Goal: Task Accomplishment & Management: Use online tool/utility

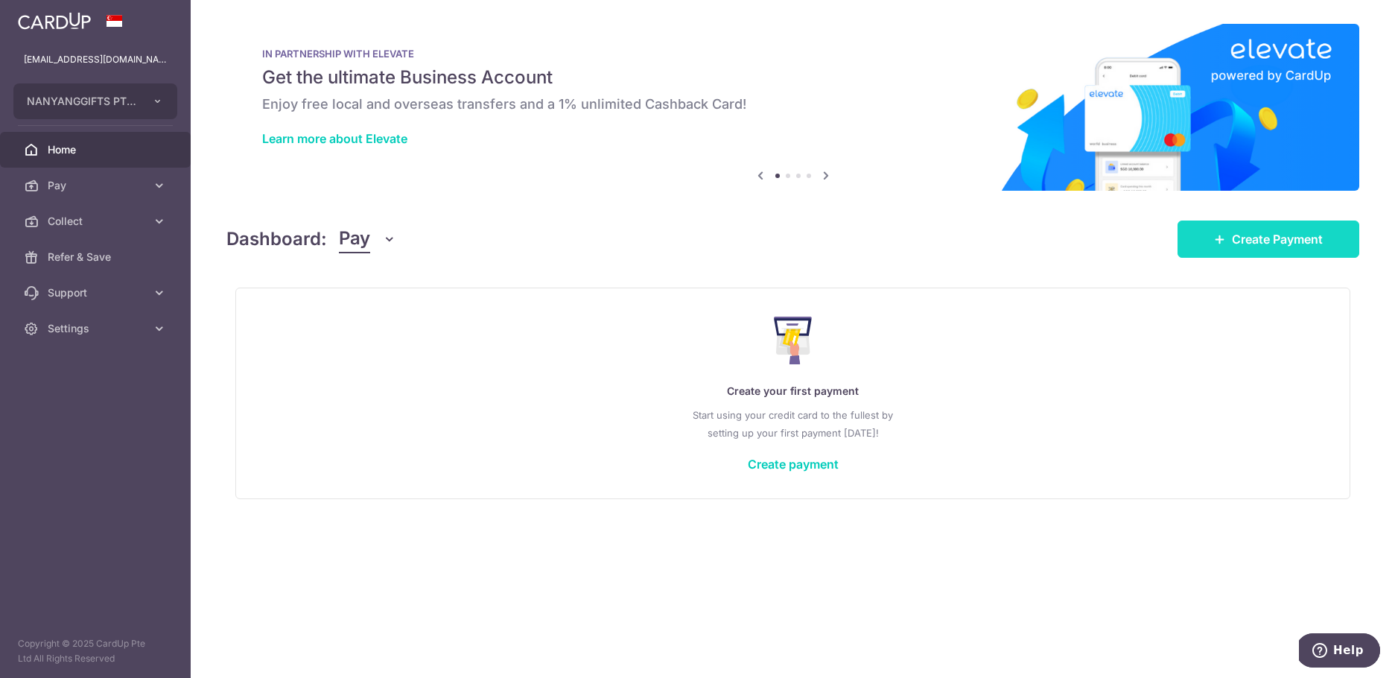
click at [1229, 232] on link "Create Payment" at bounding box center [1269, 238] width 182 height 37
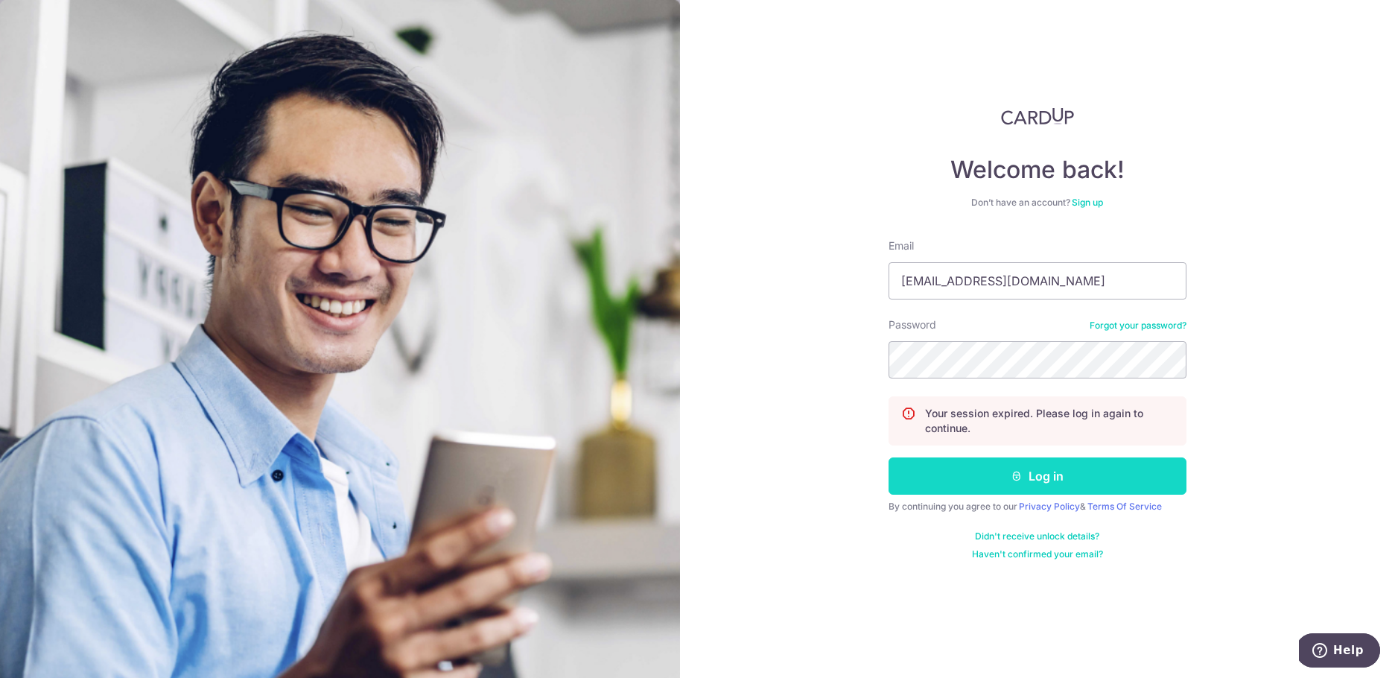
click at [1115, 472] on button "Log in" at bounding box center [1038, 475] width 298 height 37
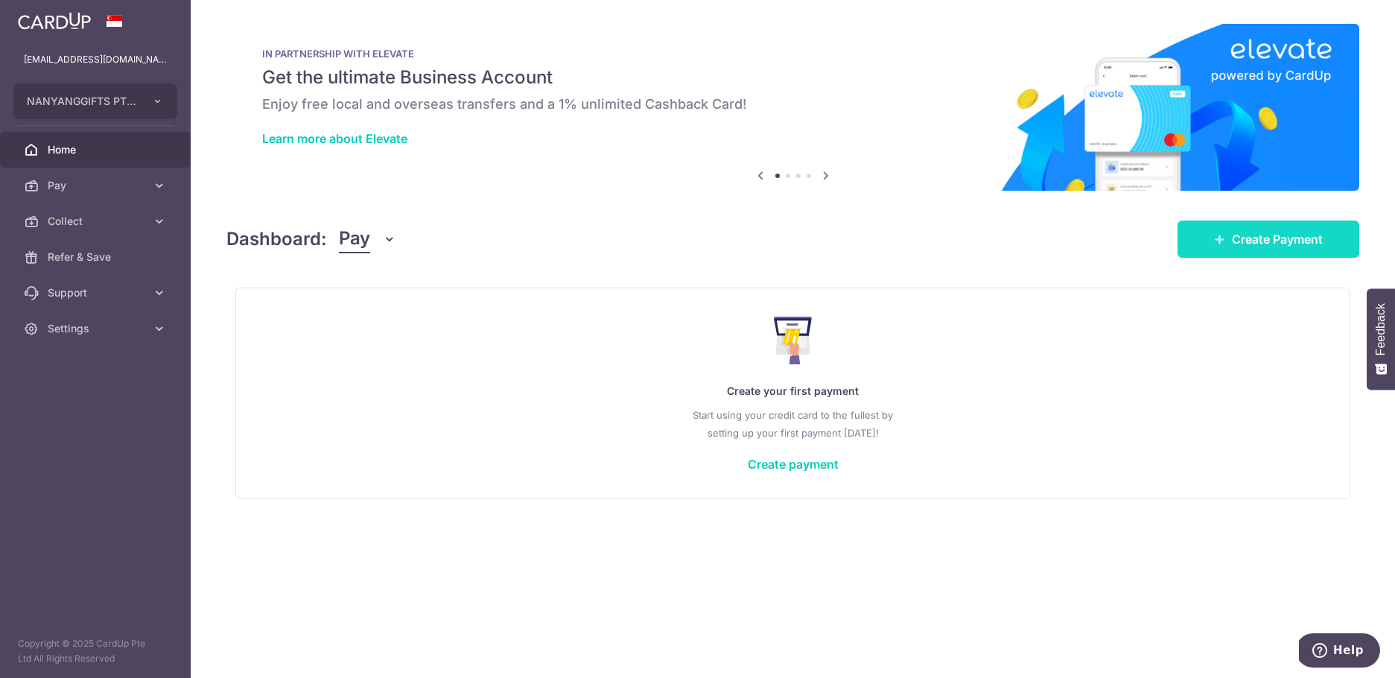
click at [1265, 241] on span "Create Payment" at bounding box center [1277, 239] width 91 height 18
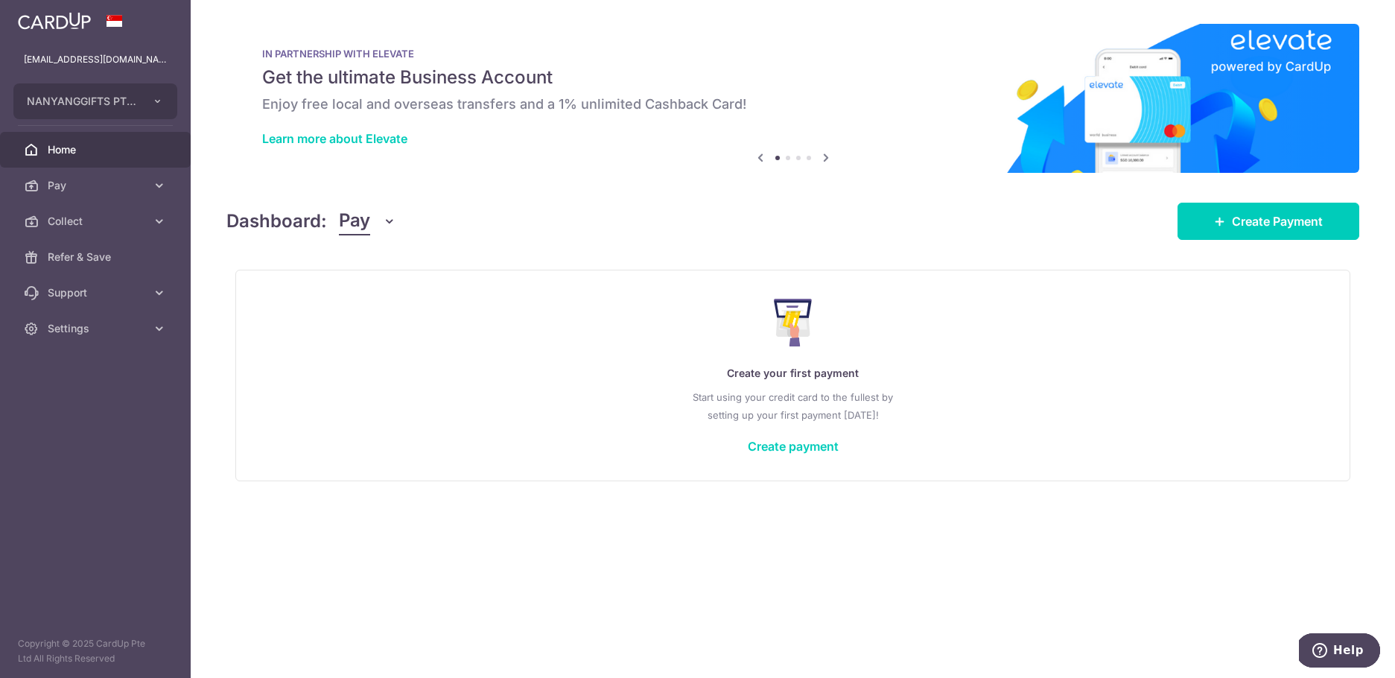
click at [349, 228] on span "Pay" at bounding box center [354, 221] width 31 height 28
click at [367, 298] on link "Collect" at bounding box center [417, 299] width 155 height 36
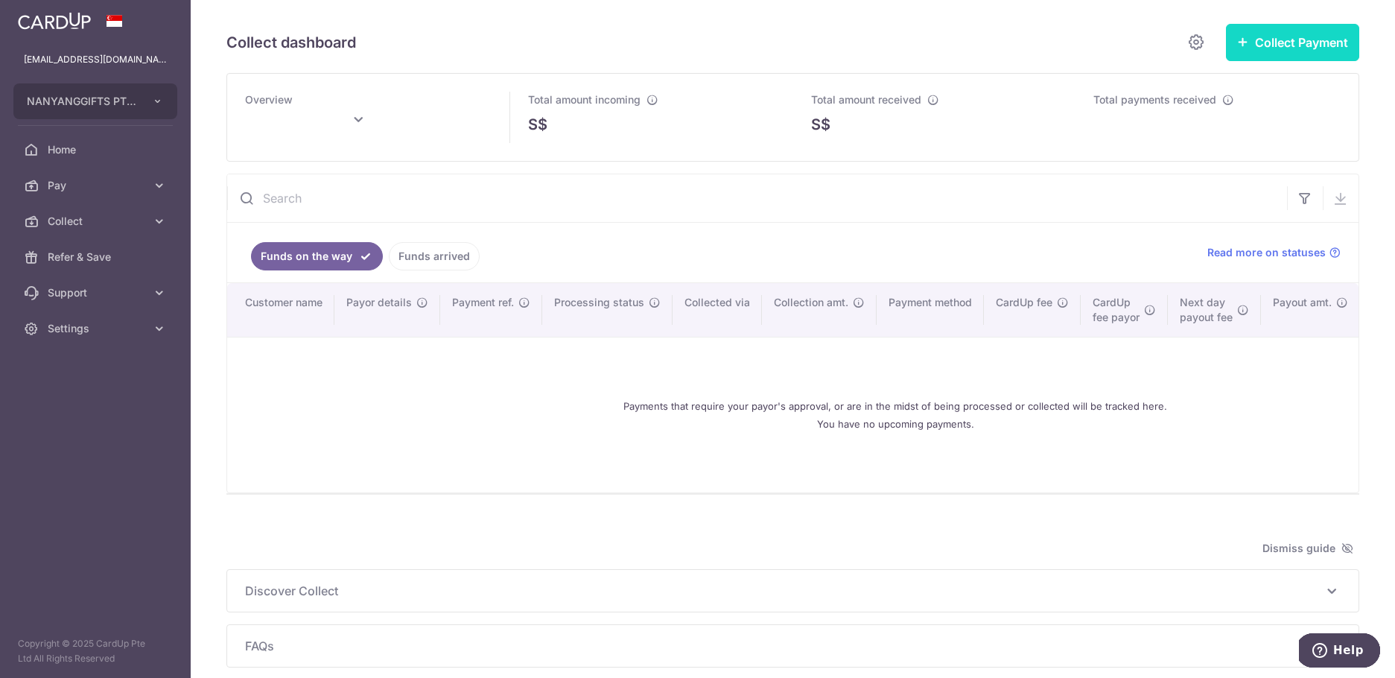
click at [1306, 39] on button "Collect Payment" at bounding box center [1292, 42] width 133 height 37
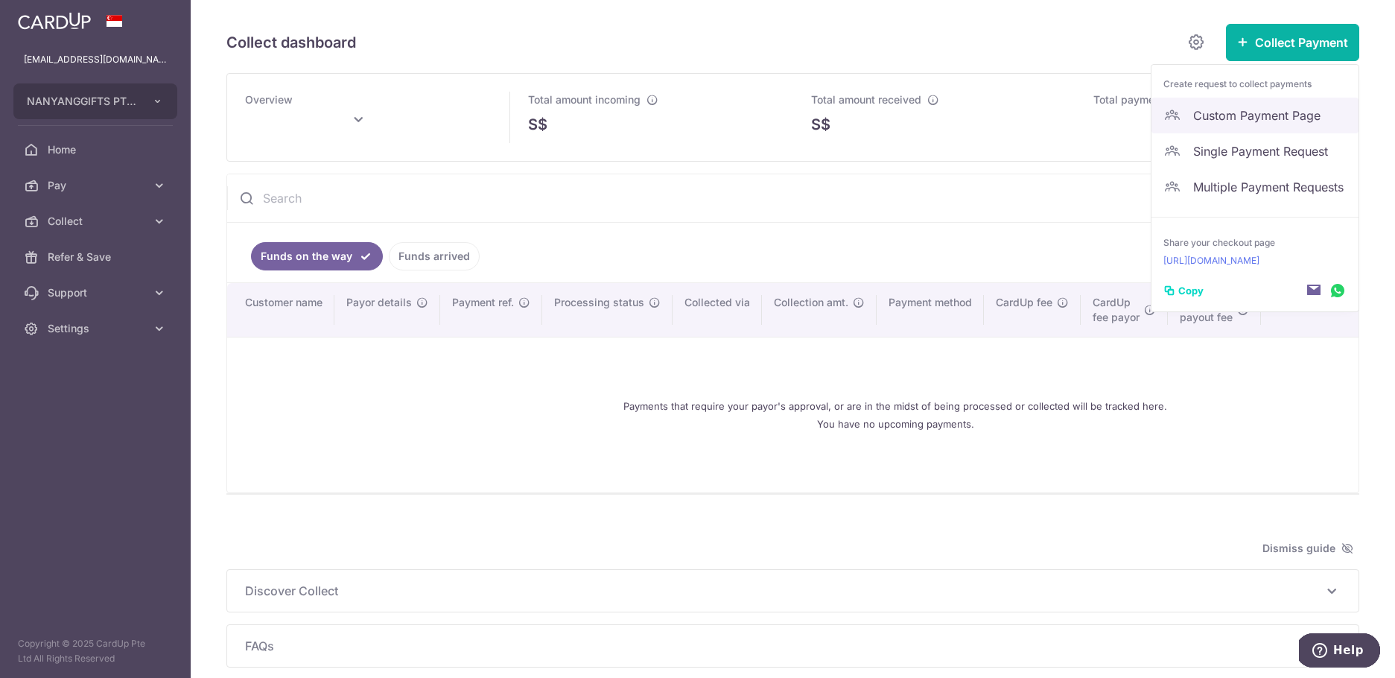
click at [1250, 117] on span "Custom Payment Page" at bounding box center [1269, 116] width 153 height 18
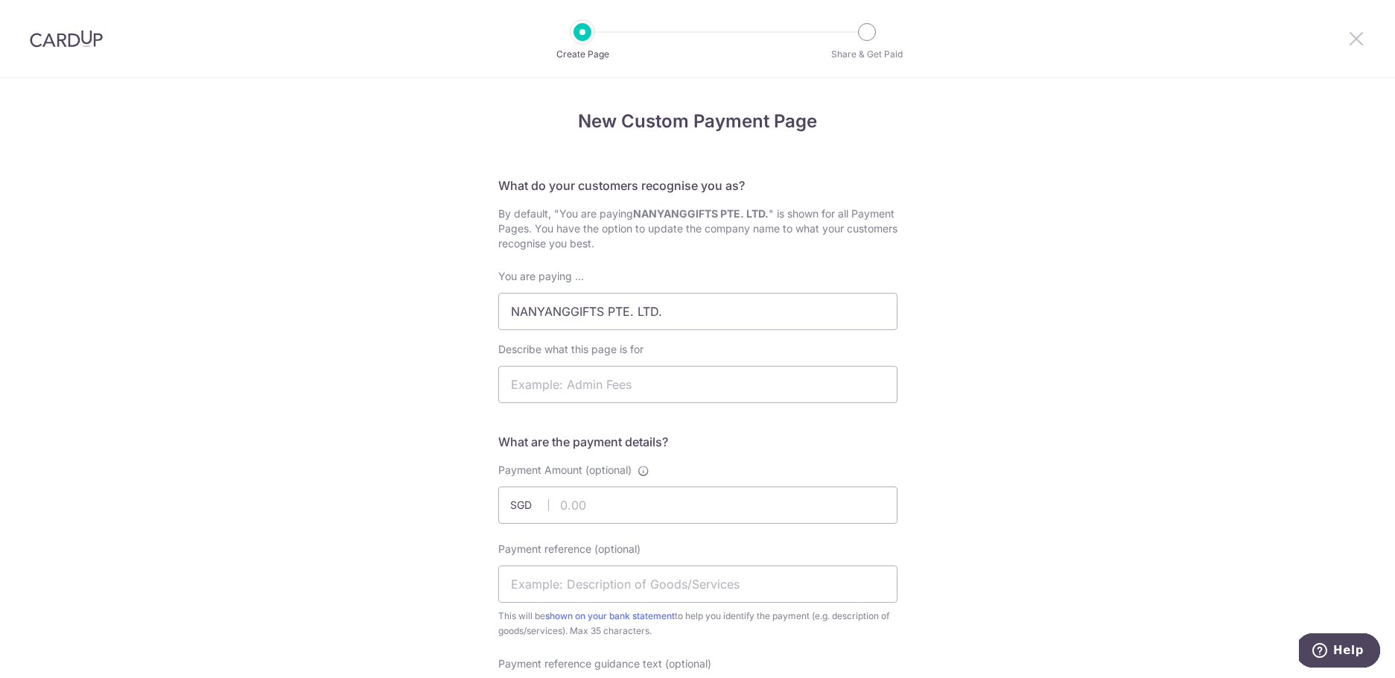
click at [1356, 34] on icon at bounding box center [1357, 38] width 18 height 19
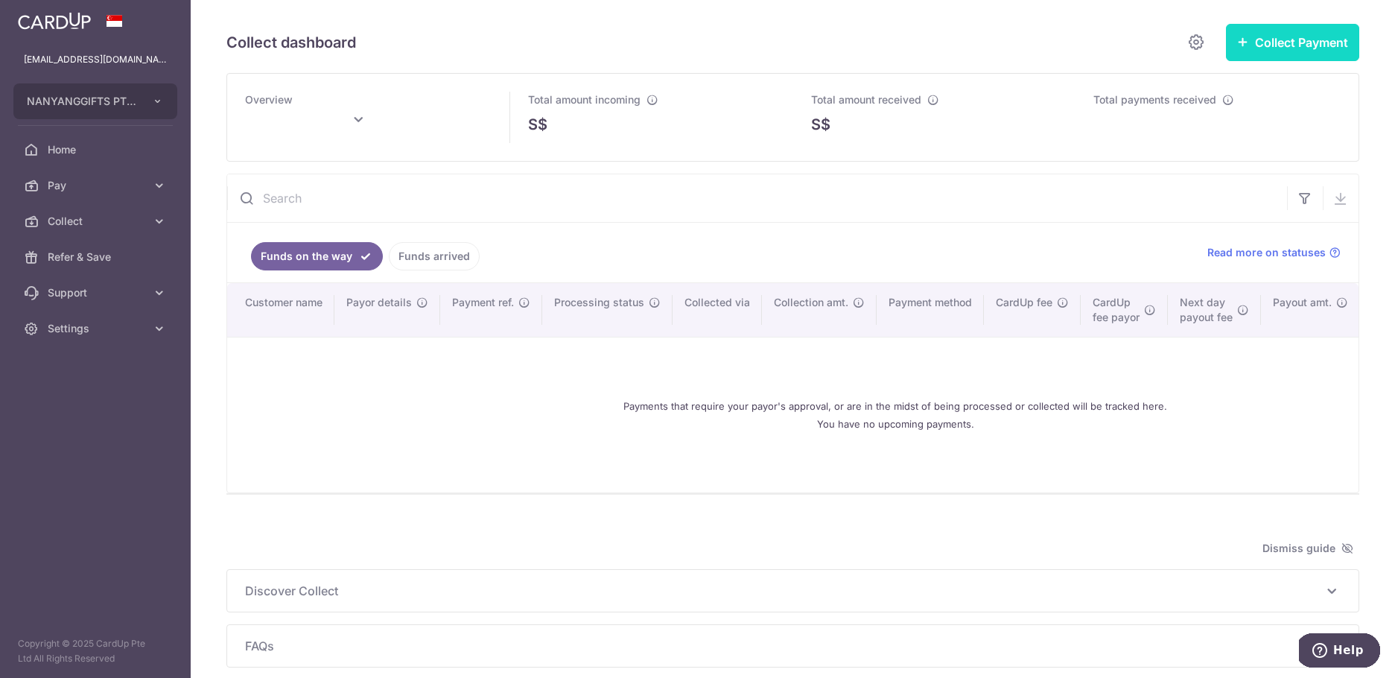
click at [1255, 38] on button "Collect Payment" at bounding box center [1292, 42] width 133 height 37
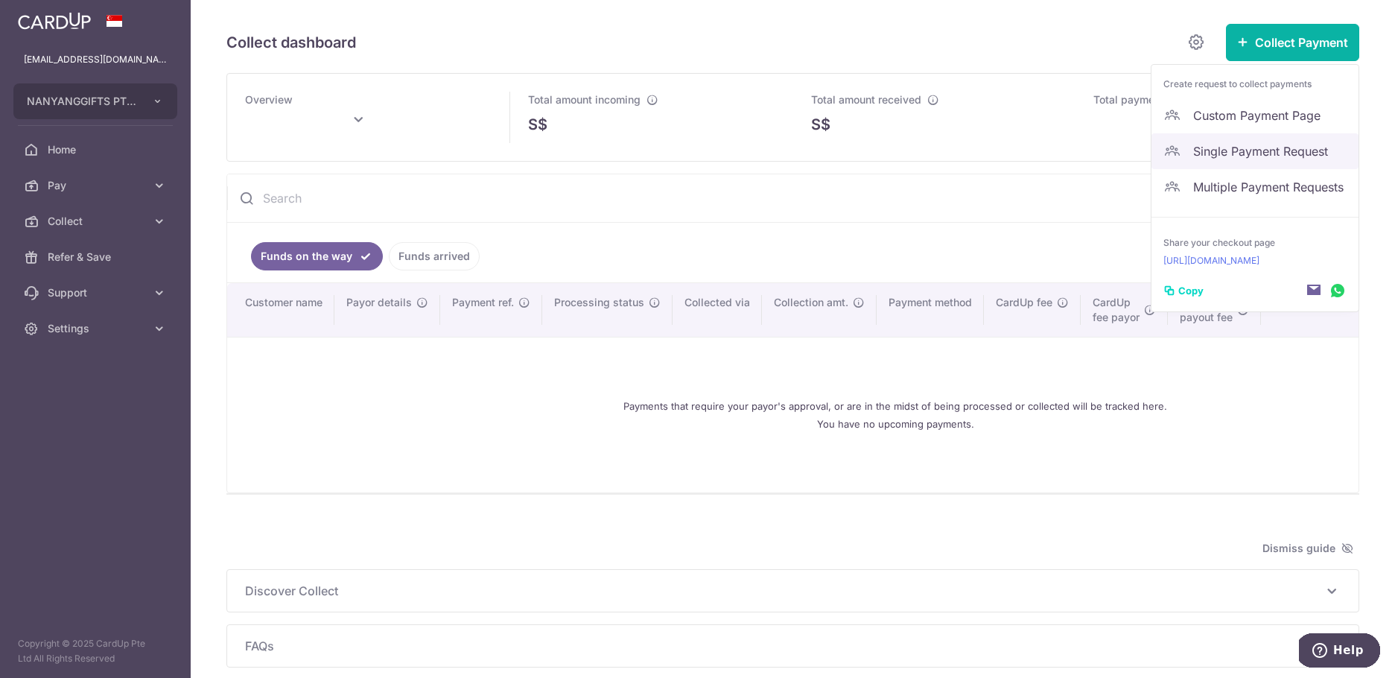
click at [1232, 159] on span "Single Payment Request" at bounding box center [1269, 151] width 153 height 18
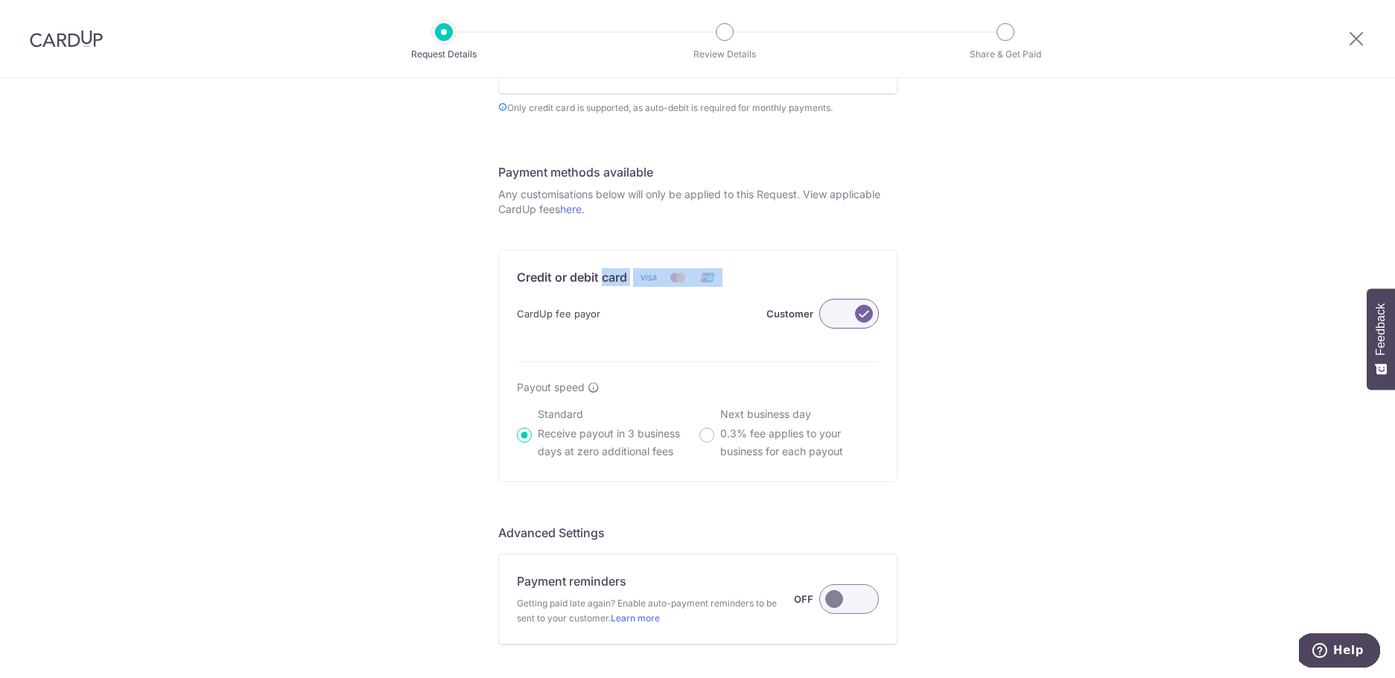
drag, startPoint x: 562, startPoint y: 278, endPoint x: 714, endPoint y: 282, distance: 152.0
click at [714, 282] on div "Credit or debit card" at bounding box center [698, 271] width 398 height 42
click at [908, 265] on div "New Payment Request Who are you requesting this payment from? First Name Last N…" at bounding box center [697, 96] width 1395 height 1491
click at [577, 213] on link "here" at bounding box center [571, 209] width 22 height 13
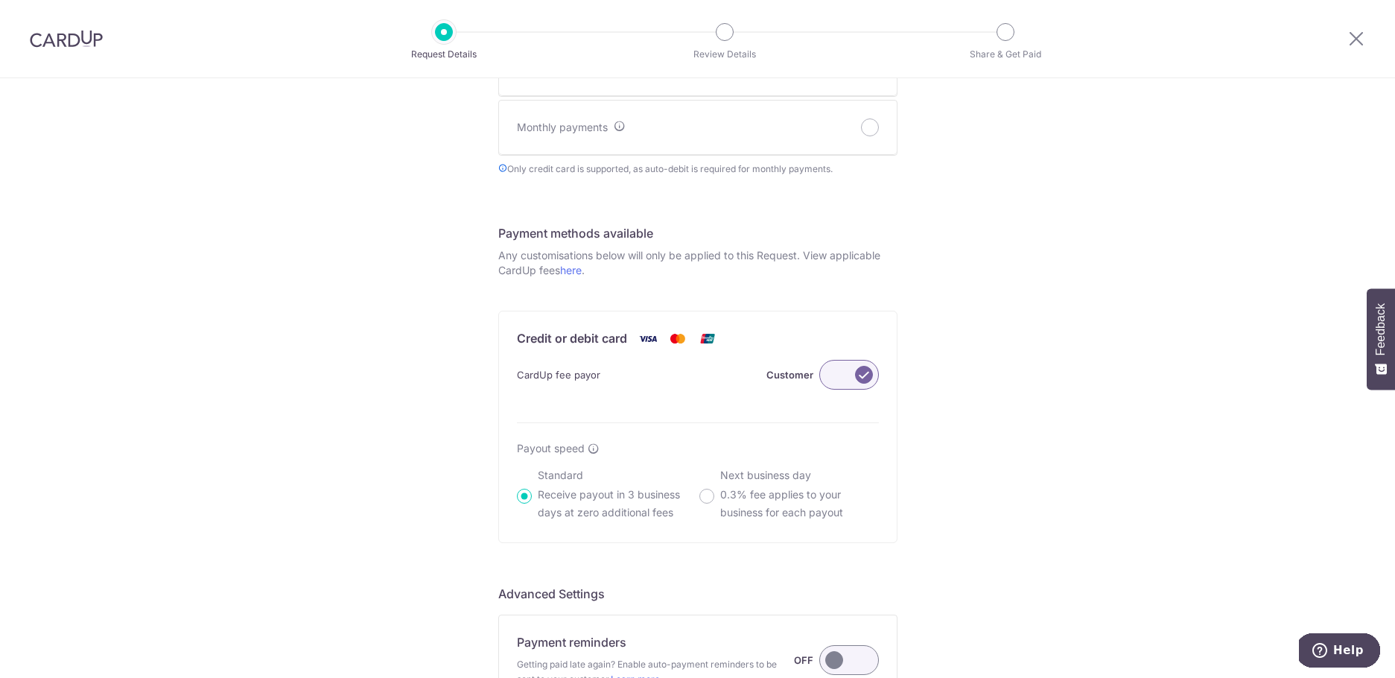
click at [671, 343] on img at bounding box center [678, 338] width 30 height 19
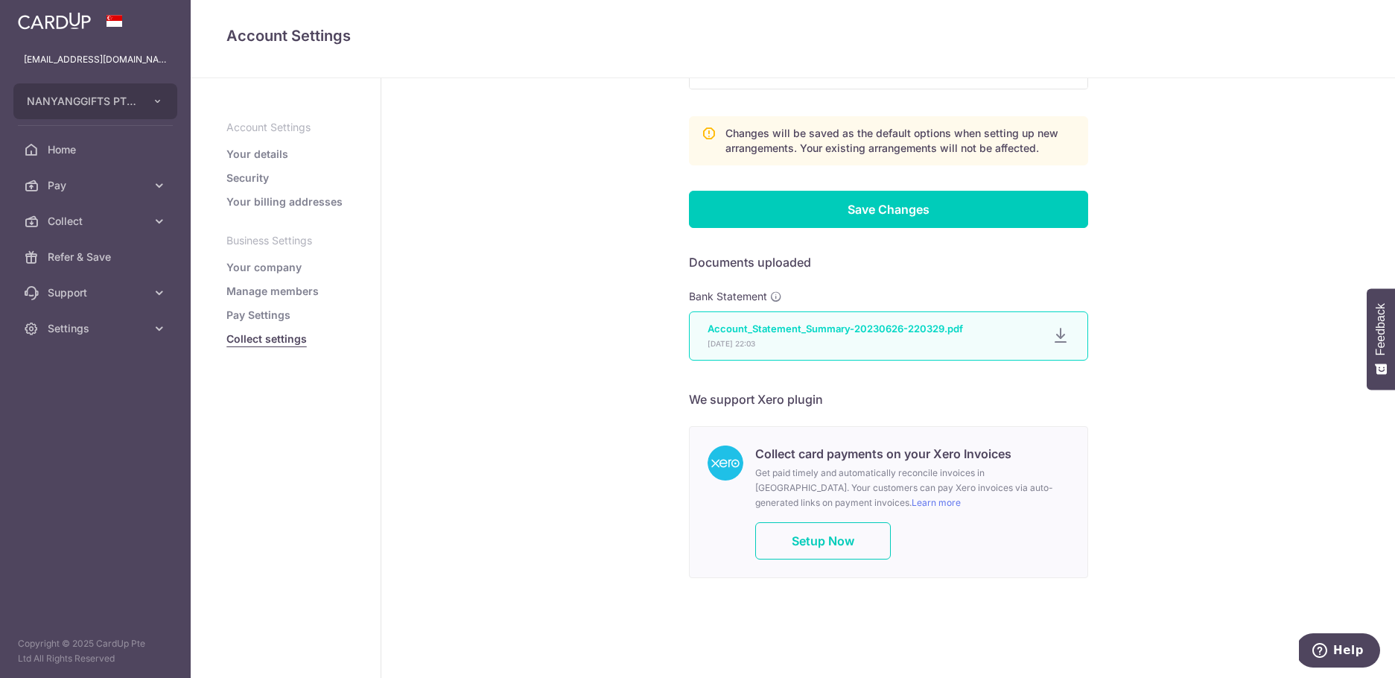
scroll to position [230, 0]
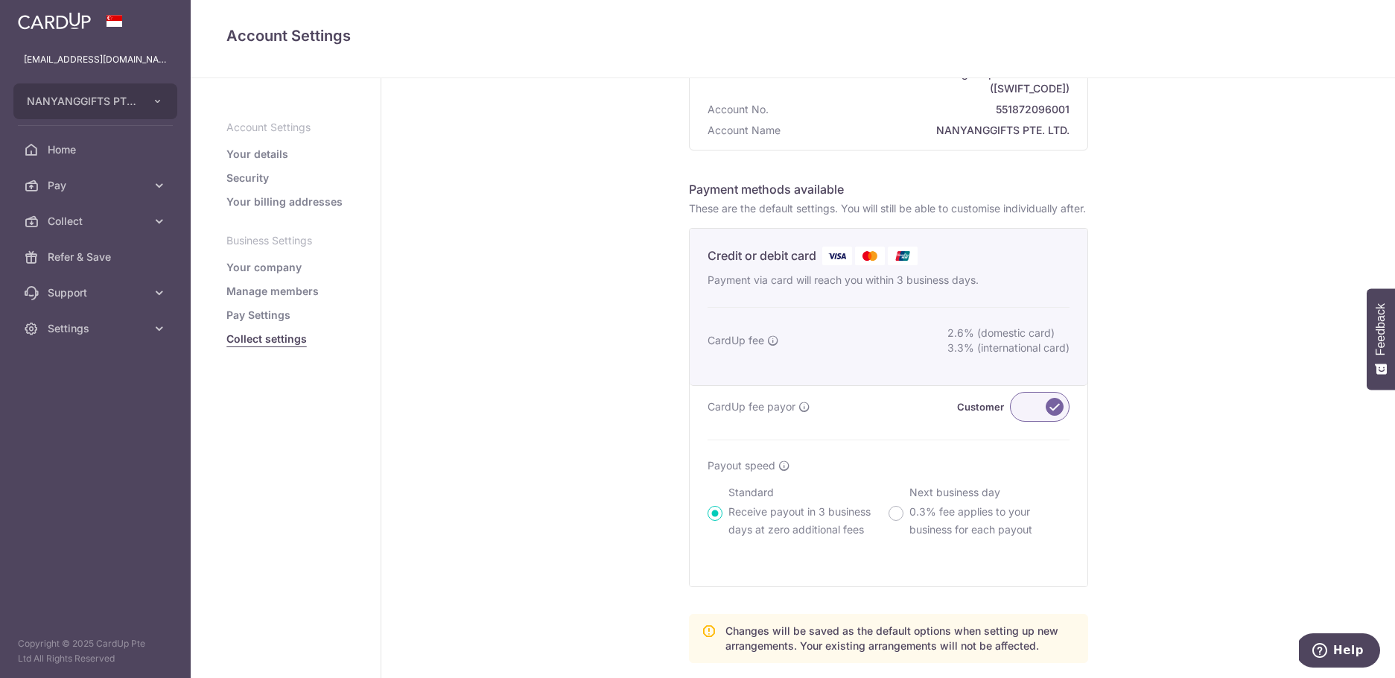
click at [888, 265] on img at bounding box center [903, 256] width 30 height 19
drag, startPoint x: 757, startPoint y: 209, endPoint x: 922, endPoint y: 209, distance: 165.4
click at [922, 209] on p "These are the default settings. You will still be able to customise individuall…" at bounding box center [888, 208] width 399 height 15
click at [925, 214] on p "These are the default settings. You will still be able to customise individuall…" at bounding box center [888, 208] width 399 height 15
click at [924, 289] on p "Payment via card will reach you within 3 business days." at bounding box center [889, 280] width 362 height 18
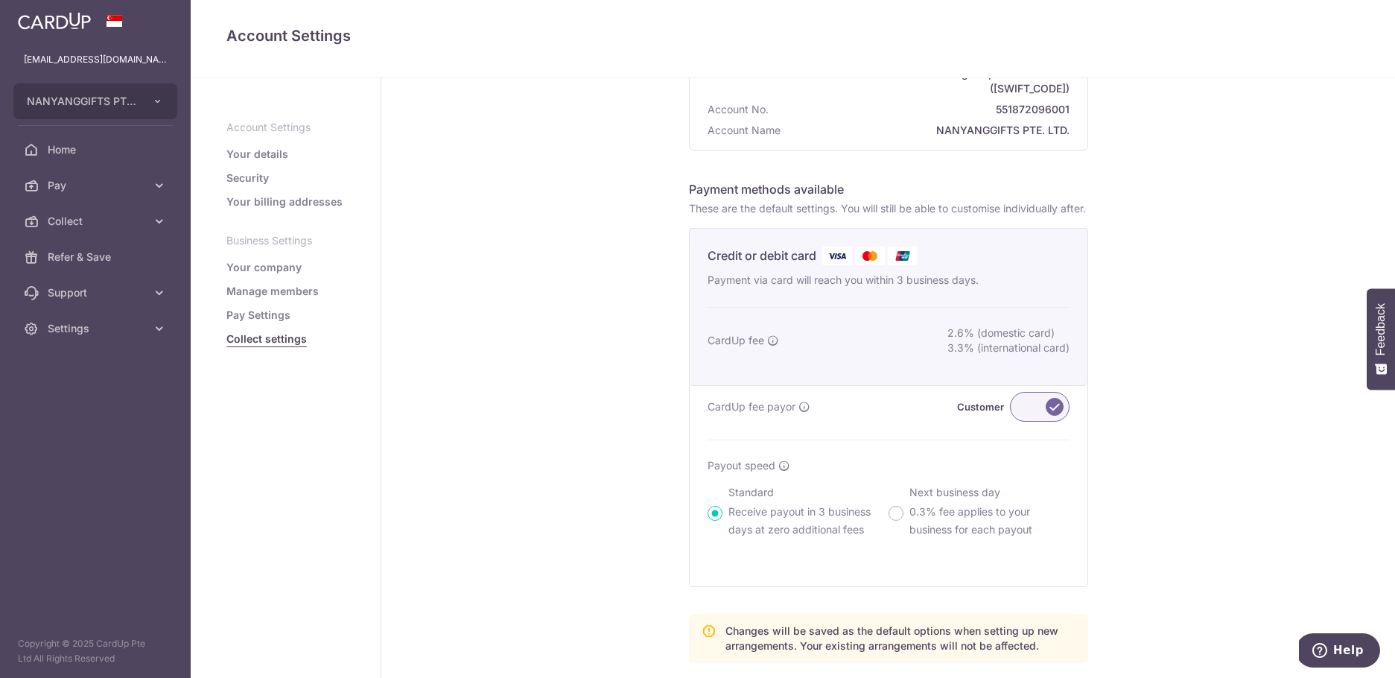
click at [825, 262] on img at bounding box center [837, 256] width 30 height 19
click at [835, 265] on img at bounding box center [837, 256] width 30 height 19
drag, startPoint x: 857, startPoint y: 275, endPoint x: 866, endPoint y: 276, distance: 9.1
click at [857, 265] on img at bounding box center [870, 256] width 30 height 19
click at [912, 265] on img at bounding box center [903, 256] width 30 height 19
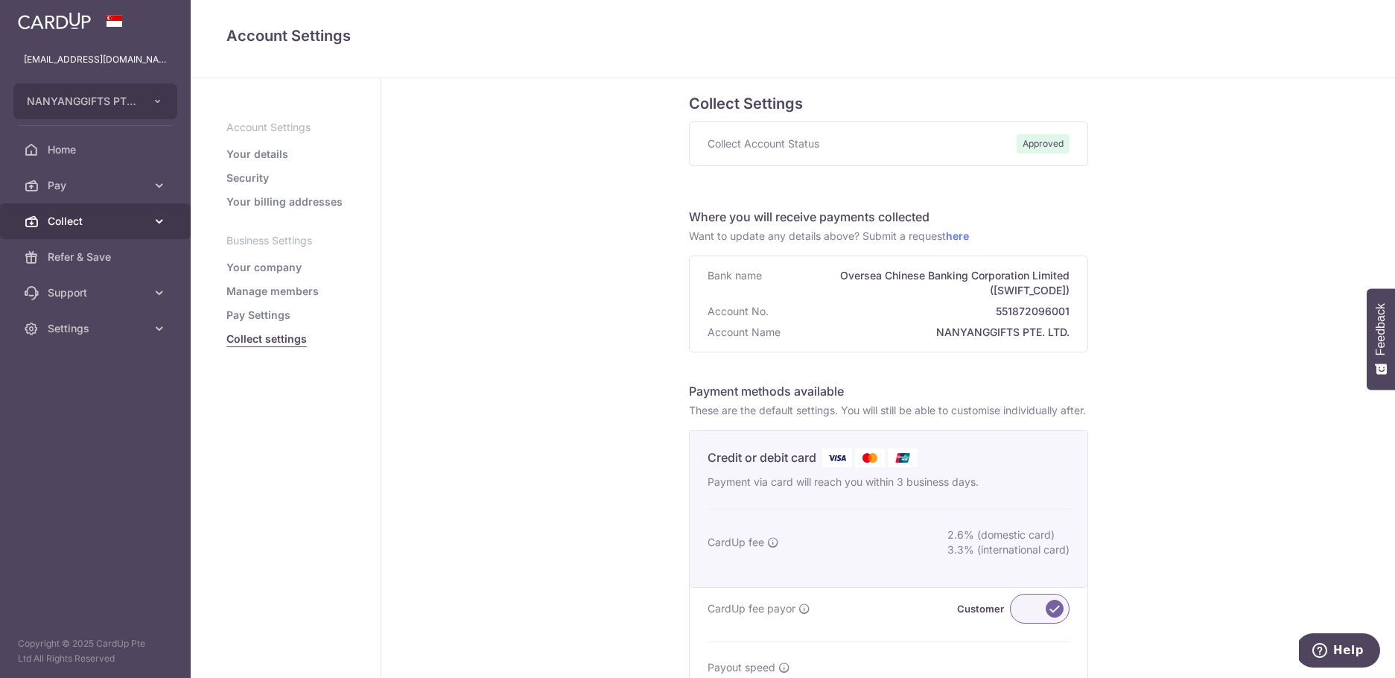
scroll to position [162, 0]
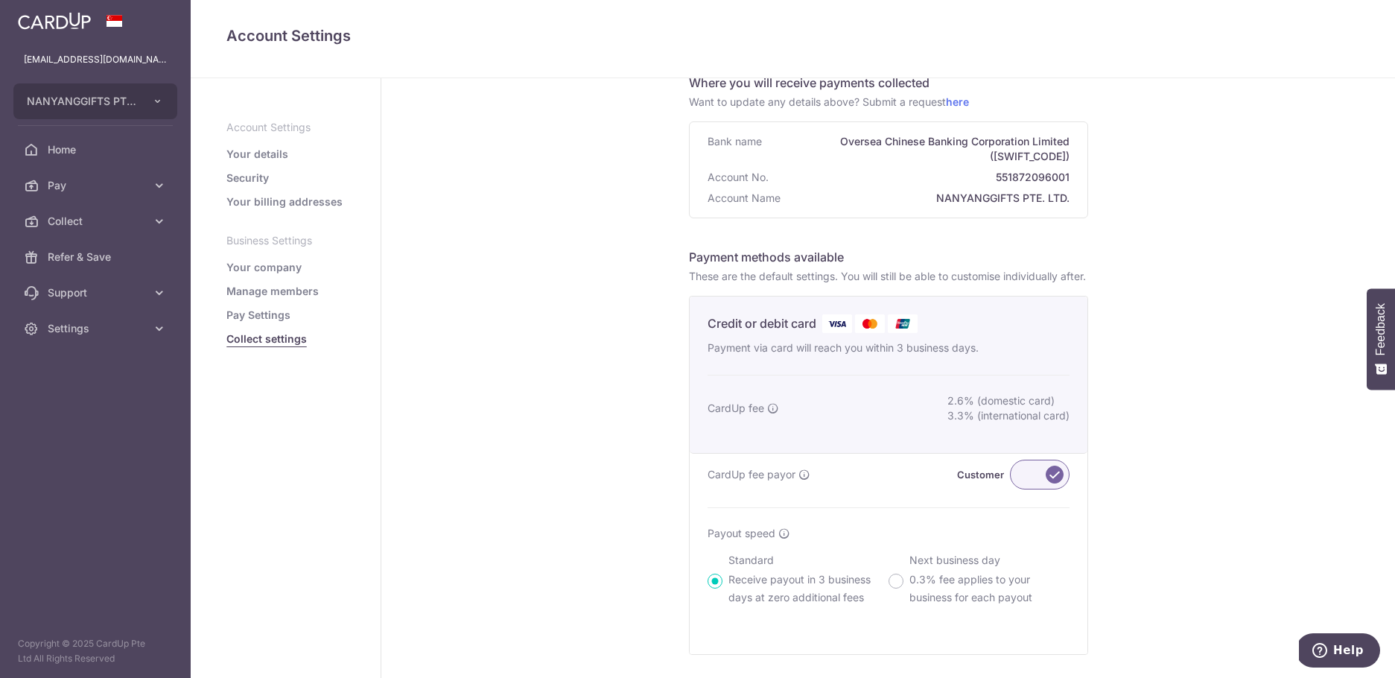
click at [911, 333] on img at bounding box center [903, 323] width 30 height 19
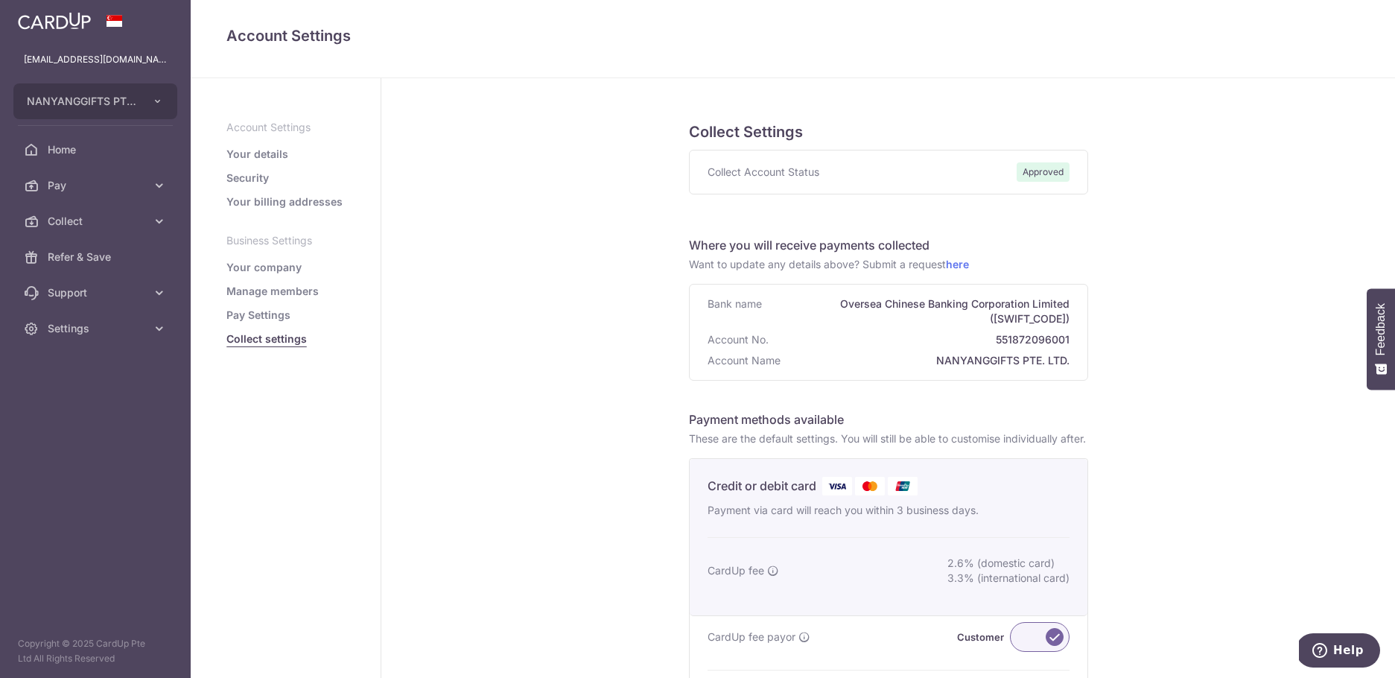
scroll to position [3, 0]
